Goal: Task Accomplishment & Management: Manage account settings

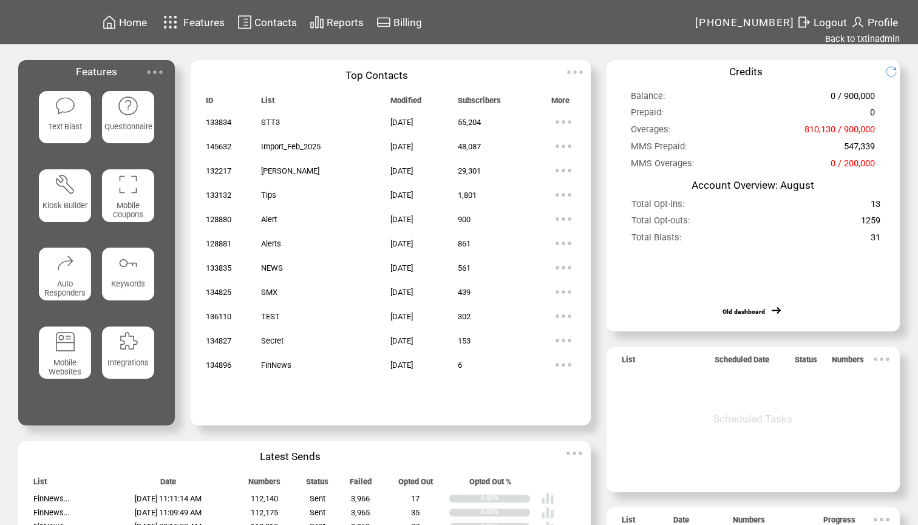
click at [279, 21] on span "Contacts" at bounding box center [275, 22] width 42 height 12
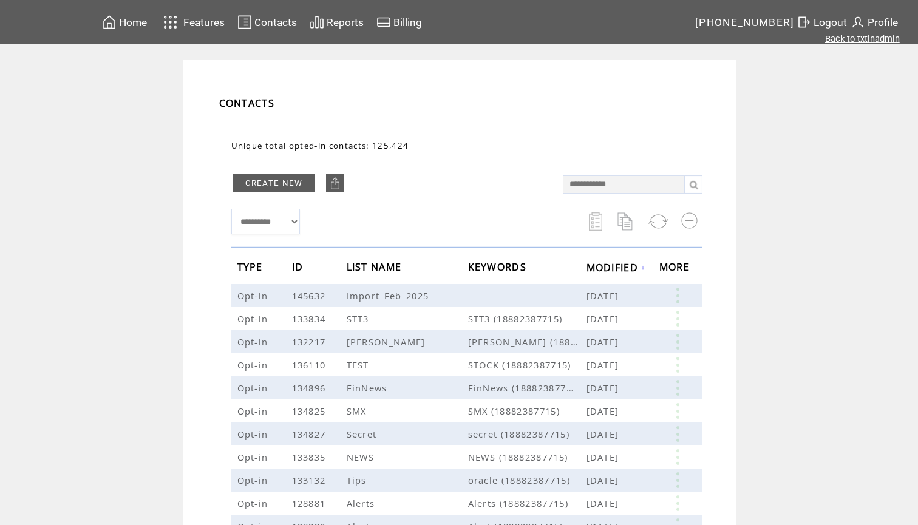
click at [846, 41] on link "Back to txtinadmin" at bounding box center [862, 38] width 75 height 11
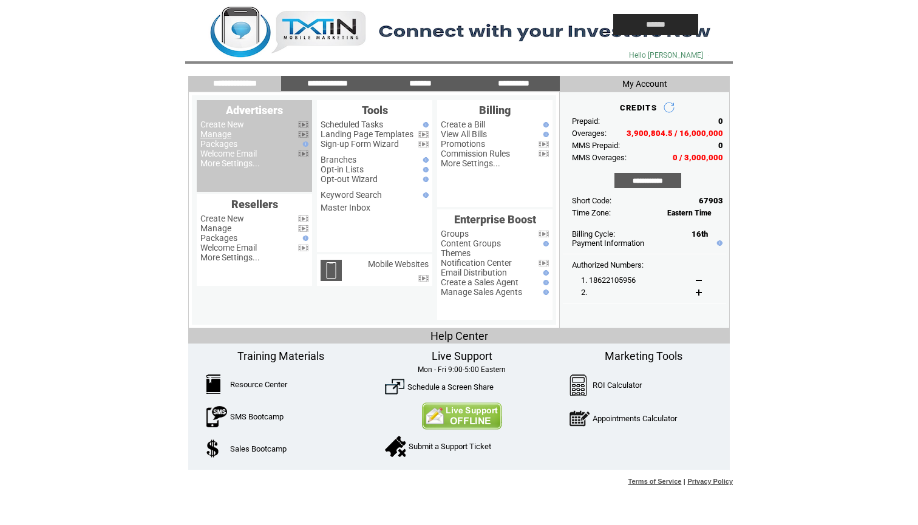
click at [228, 136] on link "Manage" at bounding box center [215, 134] width 31 height 10
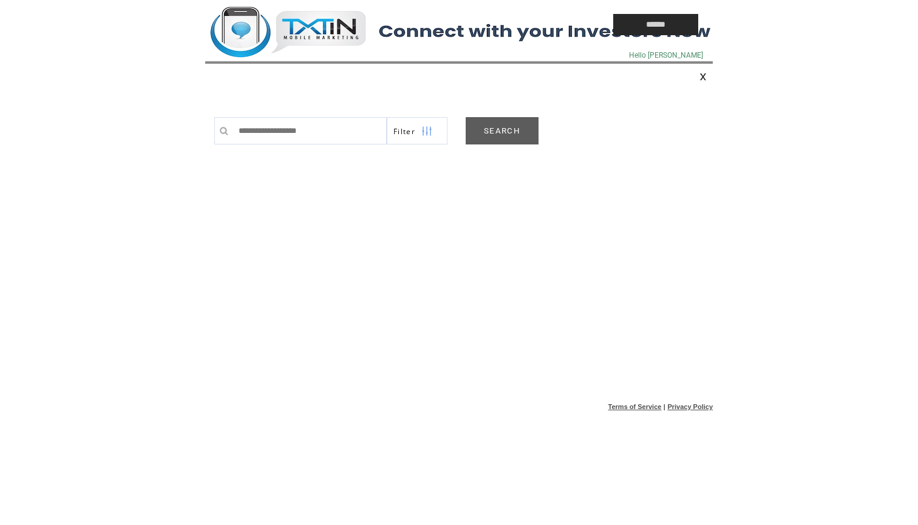
click at [497, 132] on link "SEARCH" at bounding box center [502, 130] width 73 height 27
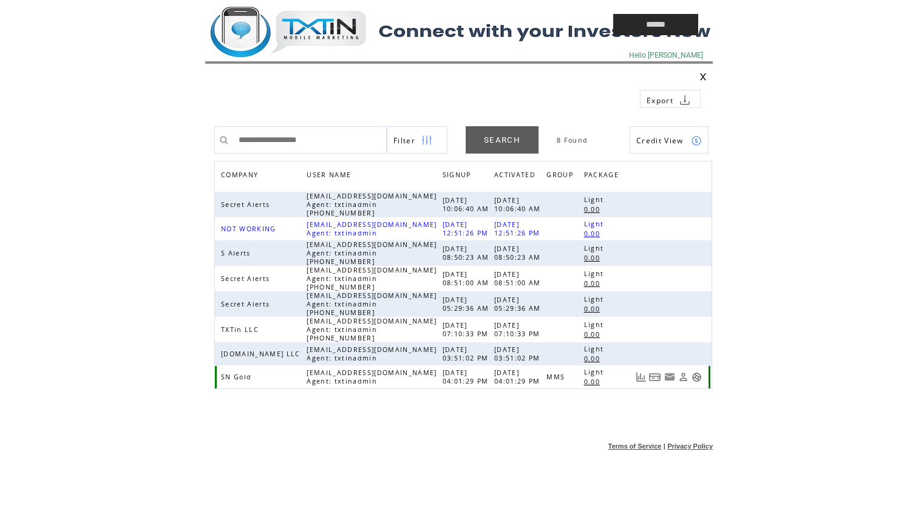
click at [697, 380] on link at bounding box center [696, 377] width 10 height 10
click at [313, 20] on td at bounding box center [381, 24] width 352 height 49
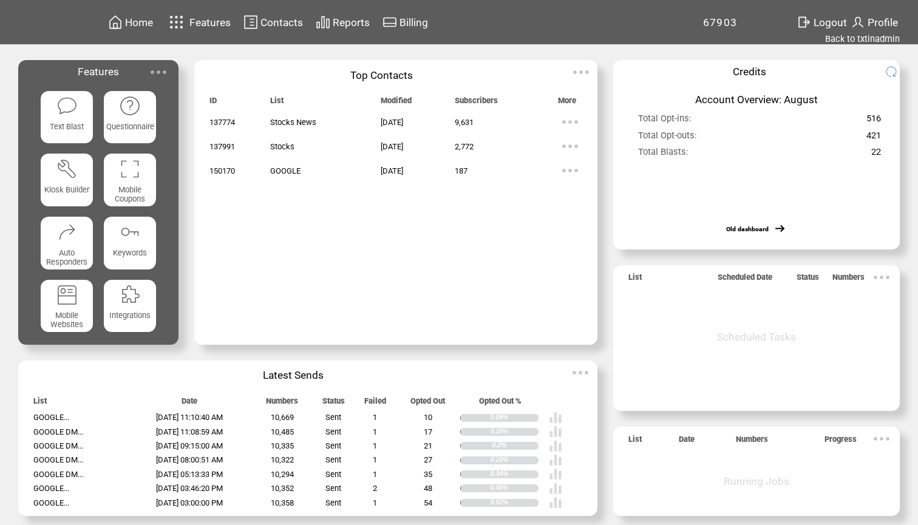
click at [288, 22] on span "Contacts" at bounding box center [281, 22] width 42 height 12
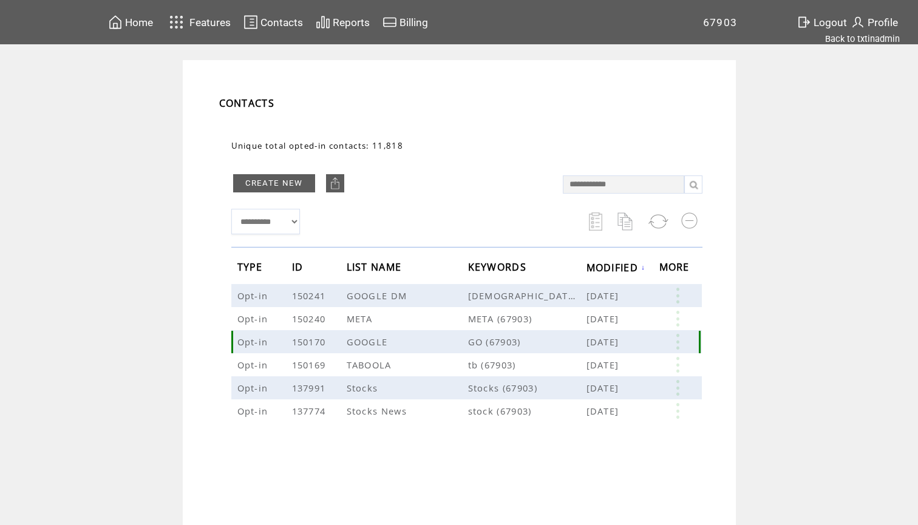
click at [673, 344] on link at bounding box center [677, 342] width 36 height 16
click at [605, 380] on link "187" at bounding box center [626, 382] width 61 height 18
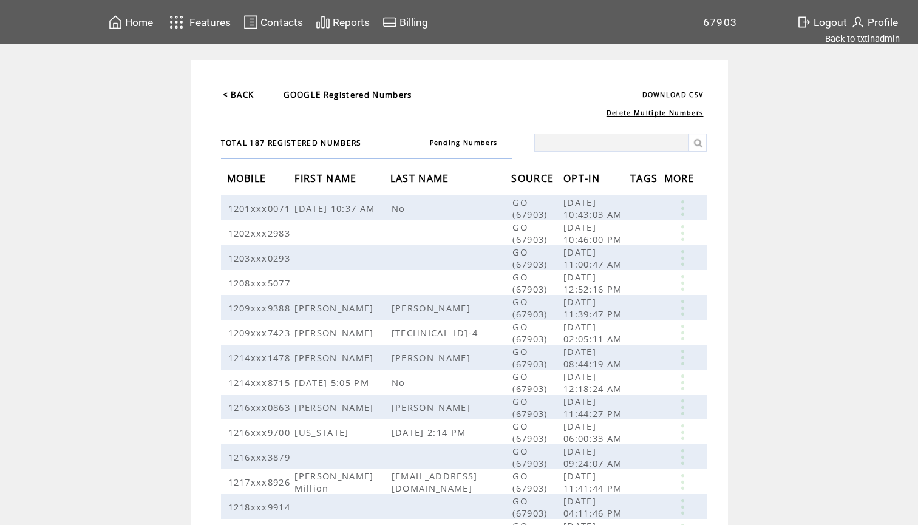
click at [603, 183] on span "OPT-IN" at bounding box center [582, 180] width 39 height 22
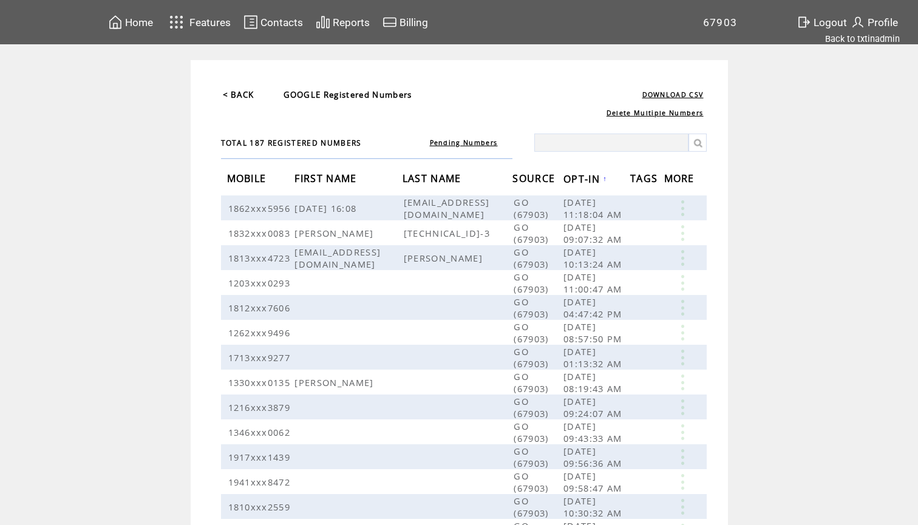
click at [603, 180] on span "OPT-IN" at bounding box center [582, 180] width 39 height 22
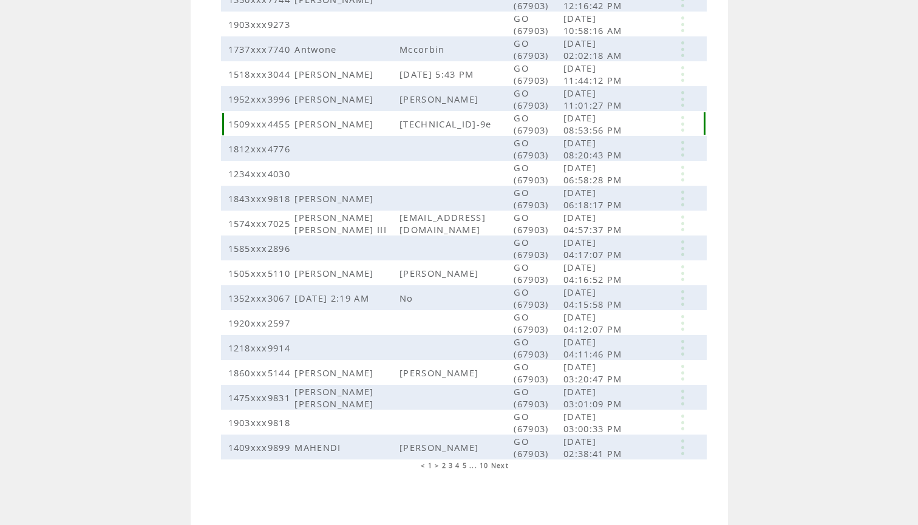
scroll to position [437, 0]
click at [442, 467] on span "2" at bounding box center [444, 465] width 4 height 8
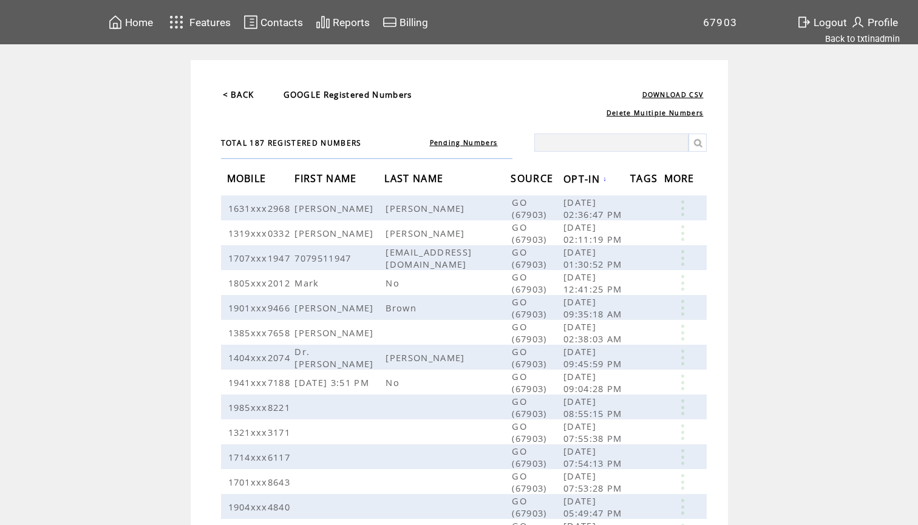
click at [145, 20] on span "Home" at bounding box center [139, 22] width 28 height 12
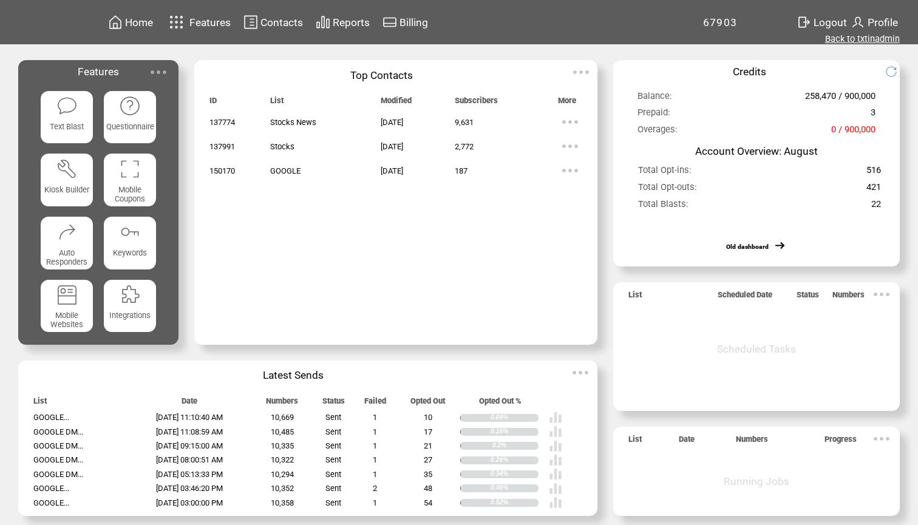
click at [875, 37] on link "Back to txtinadmin" at bounding box center [862, 38] width 75 height 11
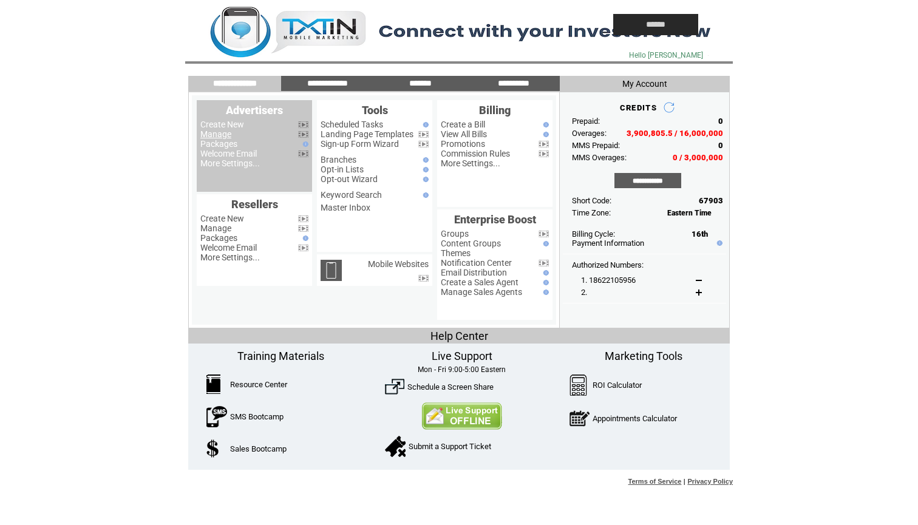
click at [223, 135] on link "Manage" at bounding box center [215, 134] width 31 height 10
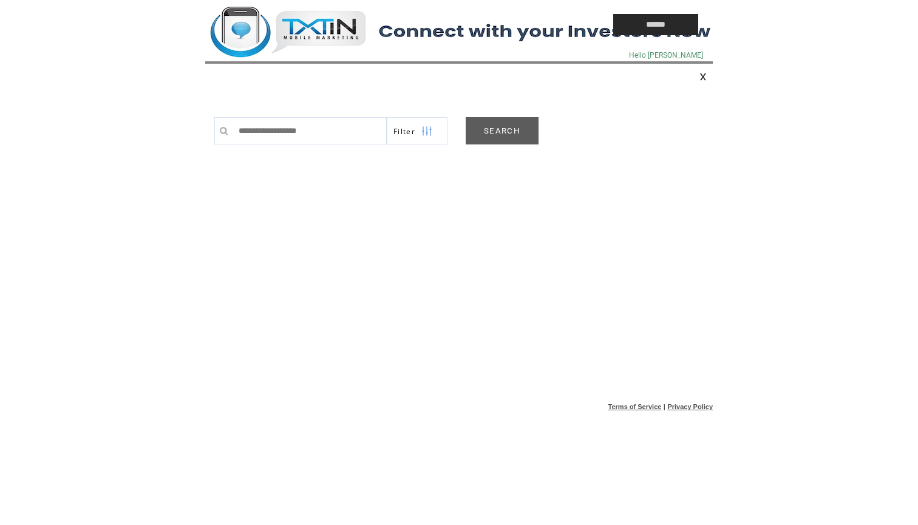
click at [300, 35] on td at bounding box center [381, 24] width 352 height 49
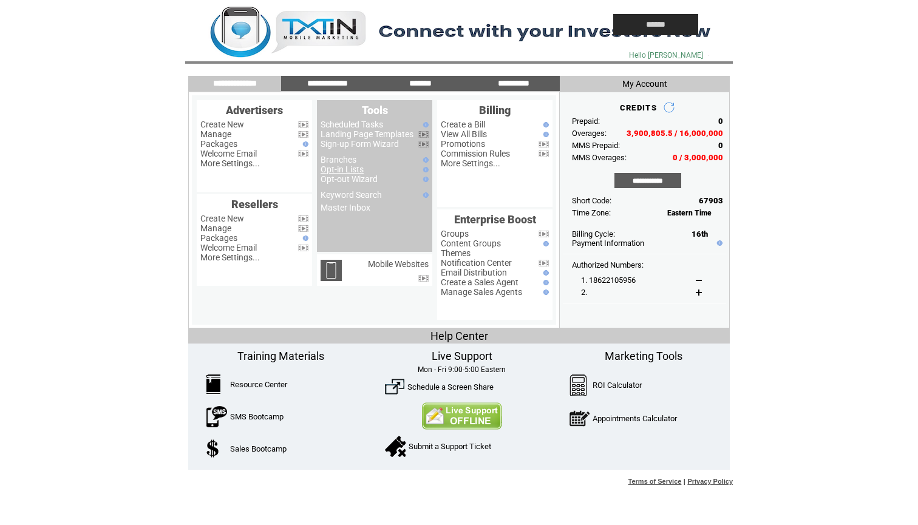
click at [351, 171] on link "Opt-in Lists" at bounding box center [342, 170] width 43 height 10
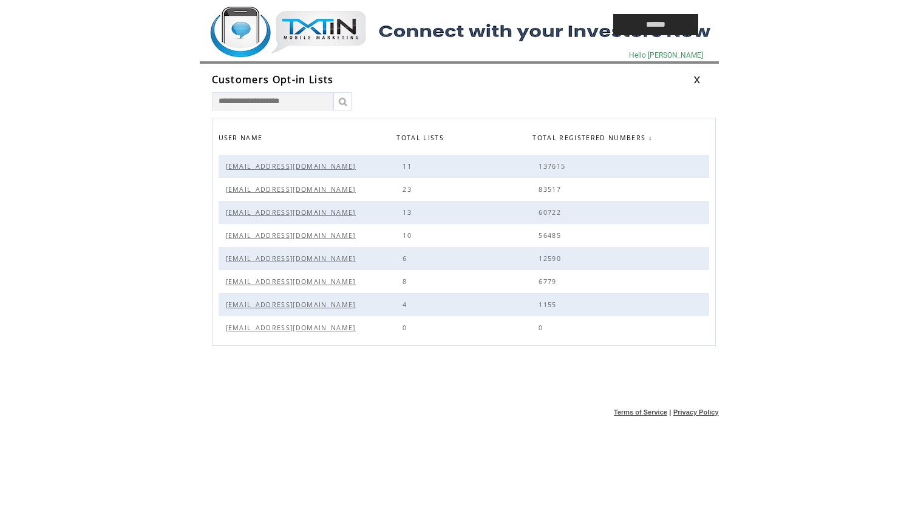
click at [266, 259] on span "Alerts@sn.Gold" at bounding box center [292, 258] width 133 height 8
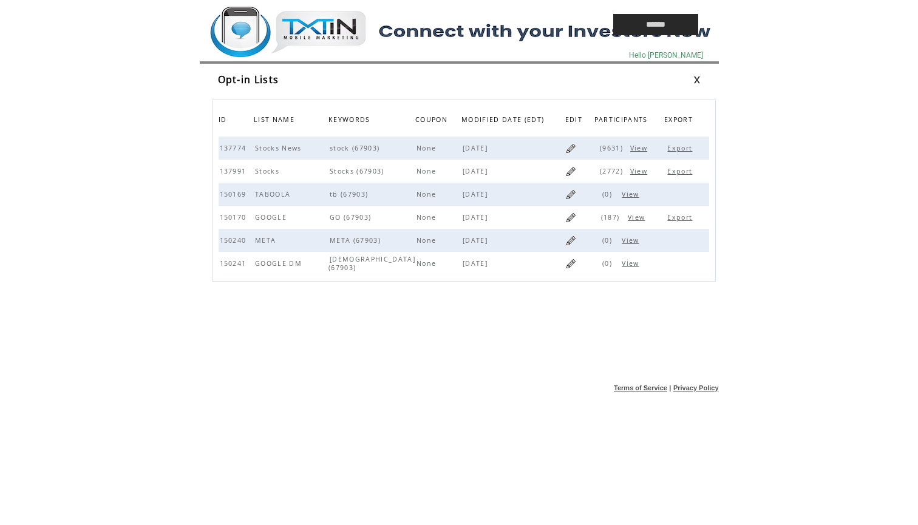
click at [636, 219] on span "View" at bounding box center [638, 217] width 20 height 8
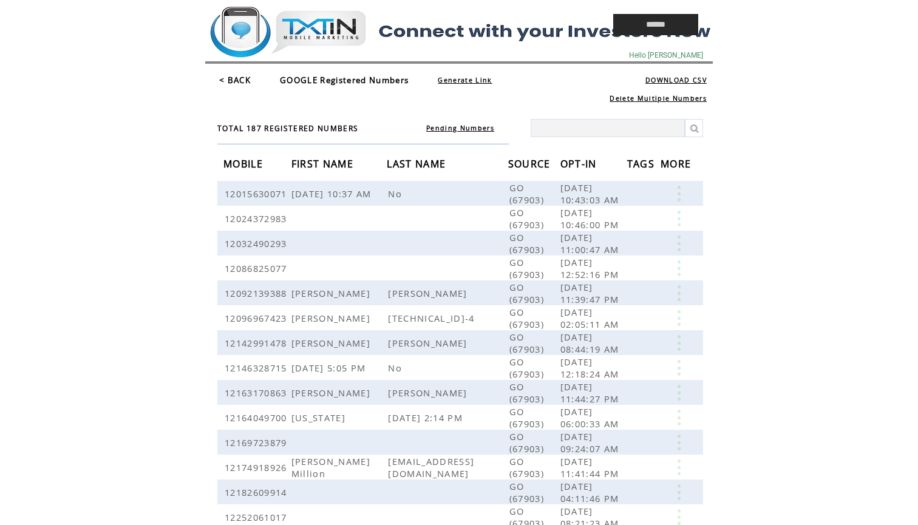
click at [459, 129] on link "Pending Numbers" at bounding box center [460, 128] width 68 height 8
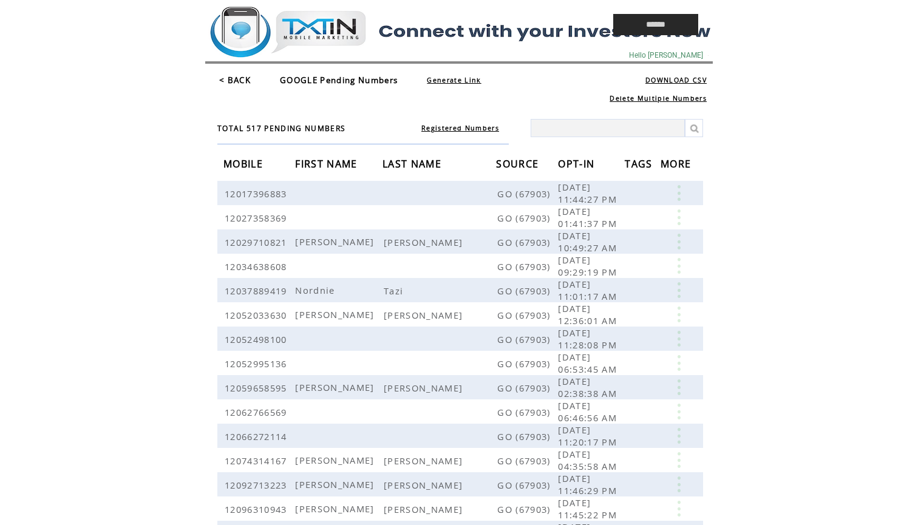
click at [582, 165] on span "OPT-IN" at bounding box center [577, 165] width 39 height 22
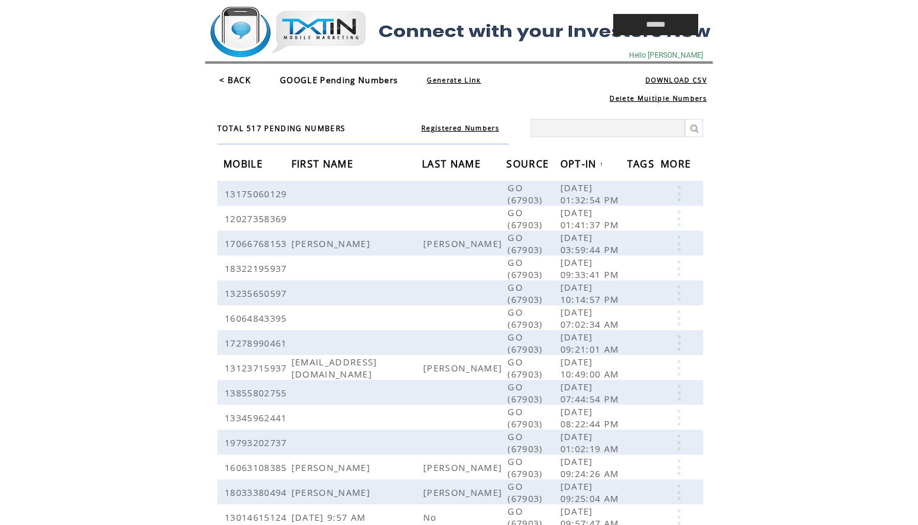
click at [582, 165] on span "OPT-IN" at bounding box center [579, 165] width 39 height 22
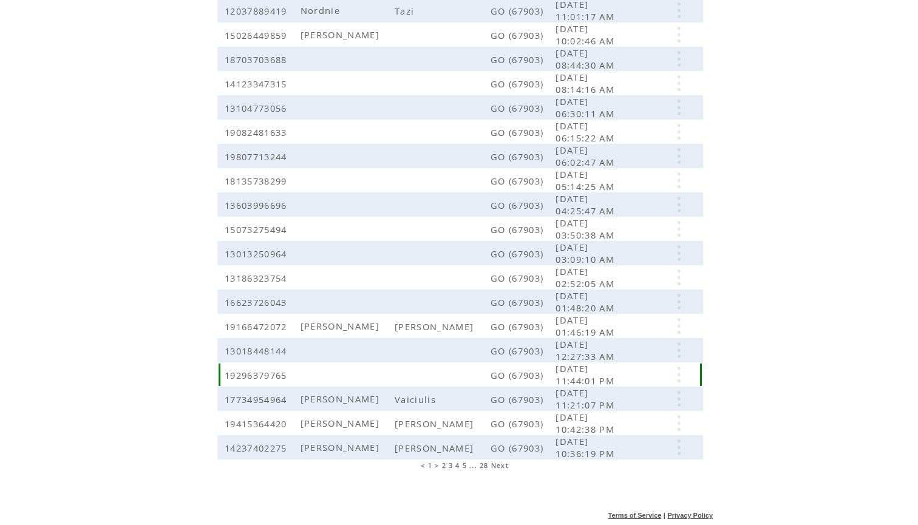
scroll to position [183, 0]
click at [444, 464] on span "2" at bounding box center [444, 465] width 4 height 8
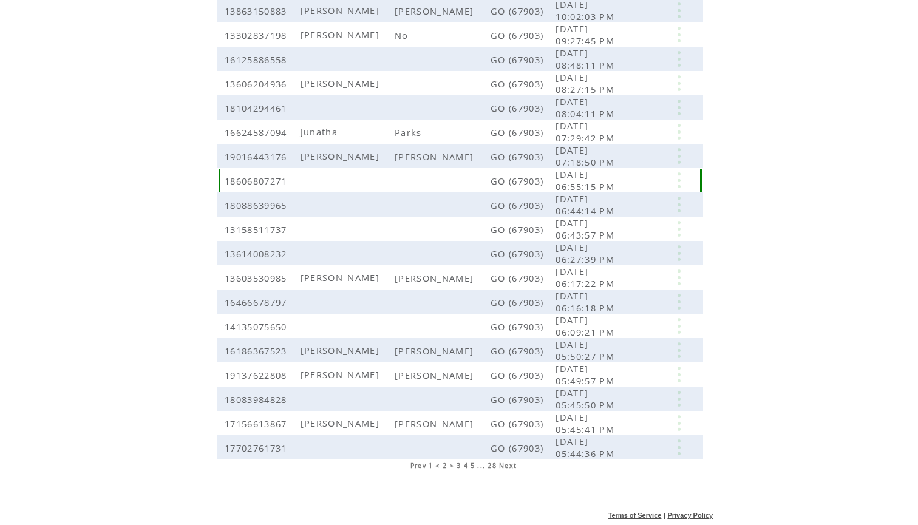
scroll to position [183, 0]
click at [458, 467] on span "3" at bounding box center [459, 465] width 4 height 8
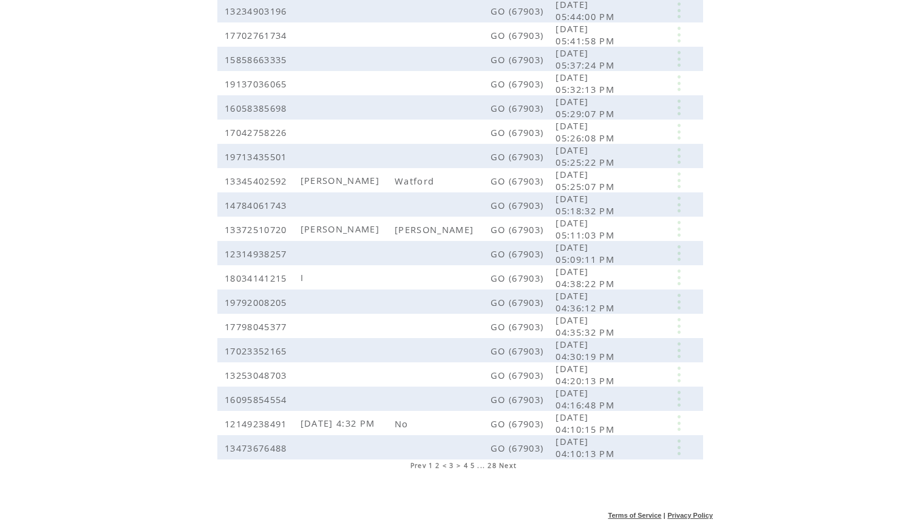
scroll to position [183, 0]
click at [466, 465] on span "4" at bounding box center [466, 465] width 4 height 8
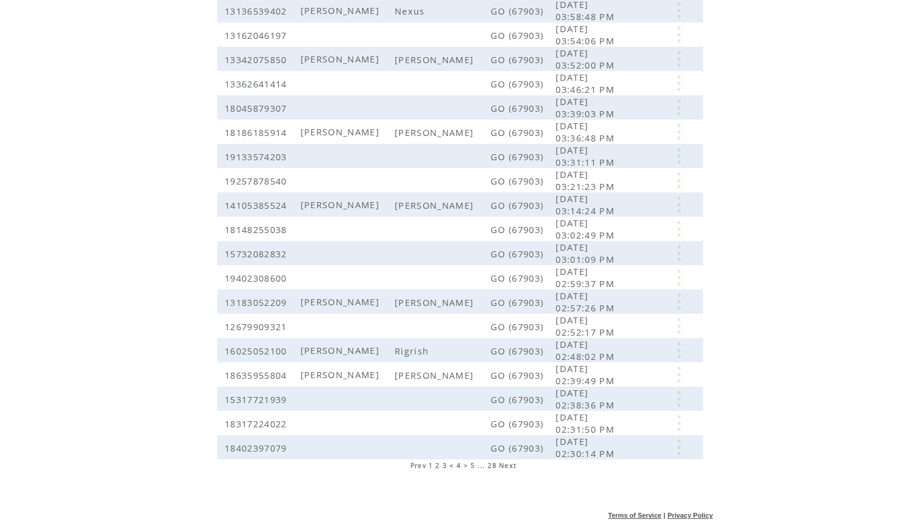
scroll to position [183, 0]
click at [431, 467] on span "1" at bounding box center [431, 465] width 4 height 8
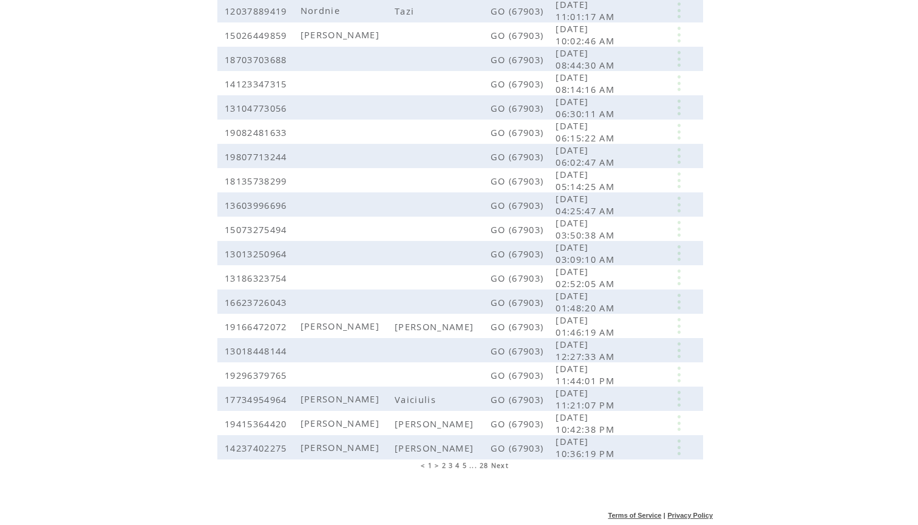
scroll to position [183, 0]
click at [443, 467] on span "2" at bounding box center [444, 465] width 4 height 8
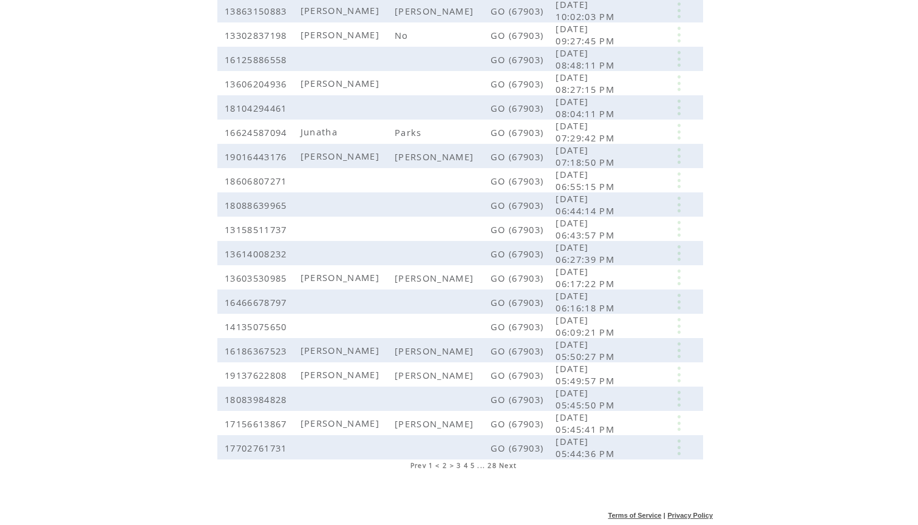
scroll to position [183, 0]
click at [458, 466] on span "3" at bounding box center [459, 465] width 4 height 8
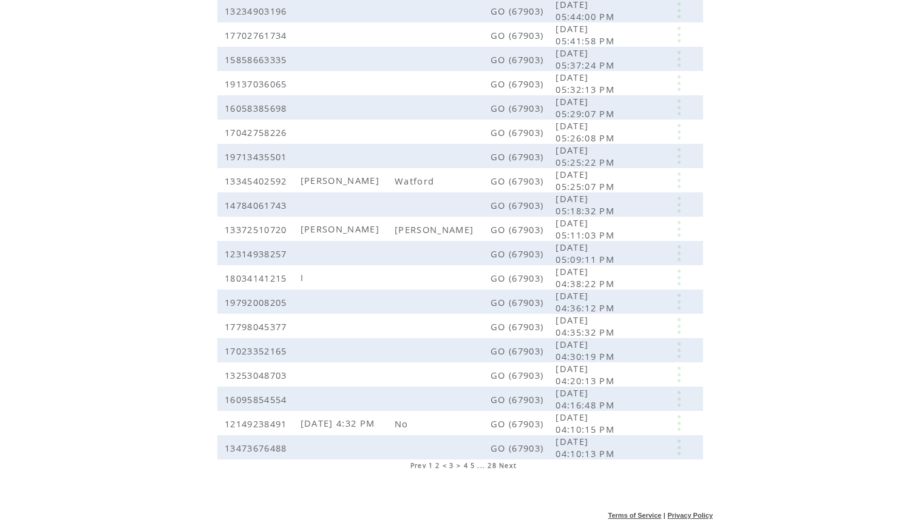
scroll to position [183, 0]
click at [466, 467] on span "4" at bounding box center [466, 465] width 4 height 8
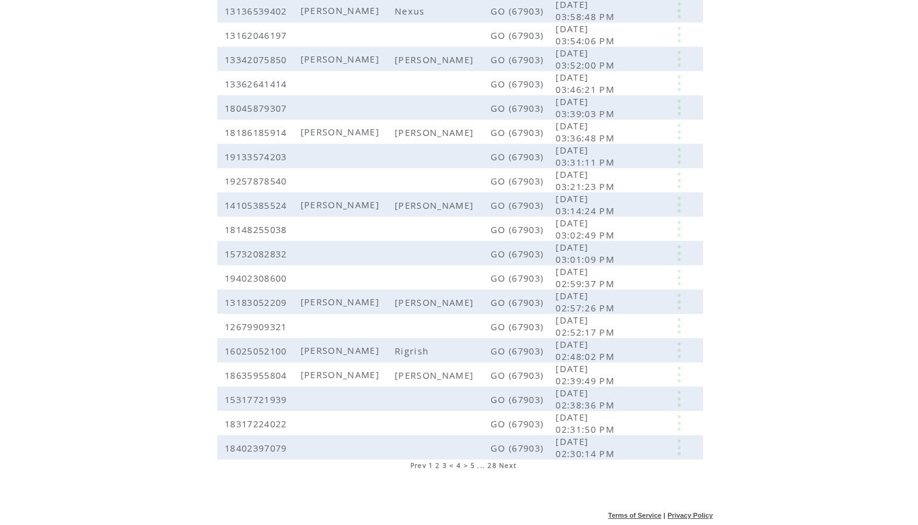
scroll to position [183, 0]
click at [473, 466] on span "5" at bounding box center [472, 465] width 4 height 8
